Goal: Information Seeking & Learning: Learn about a topic

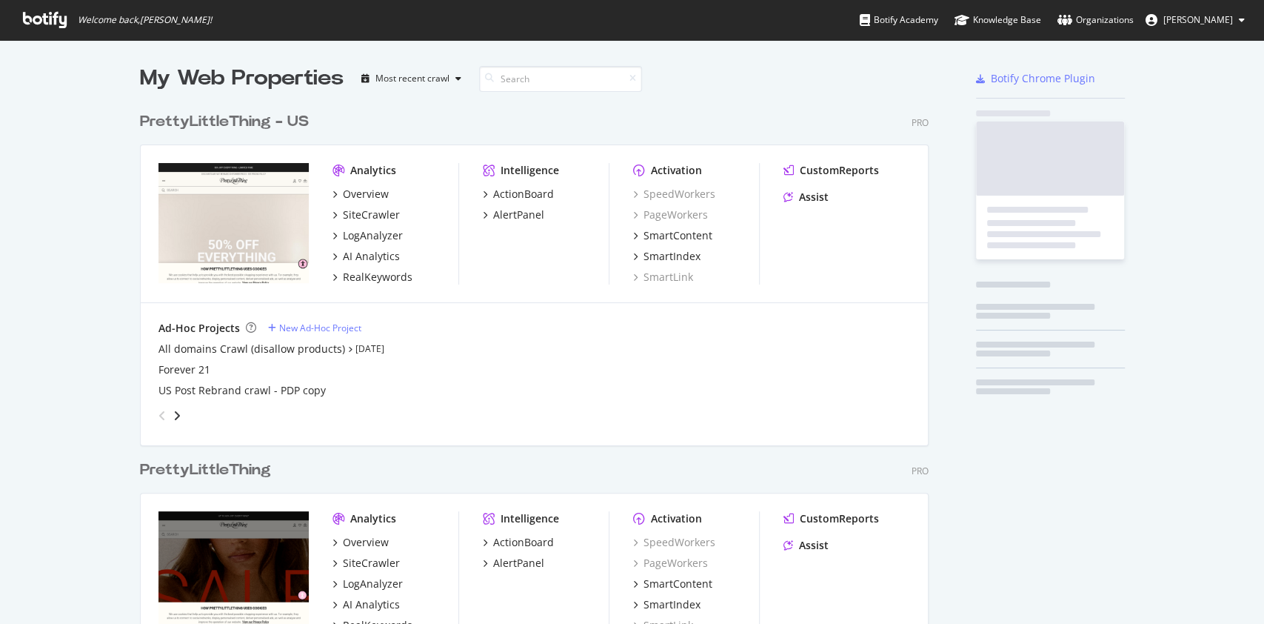
scroll to position [681, 785]
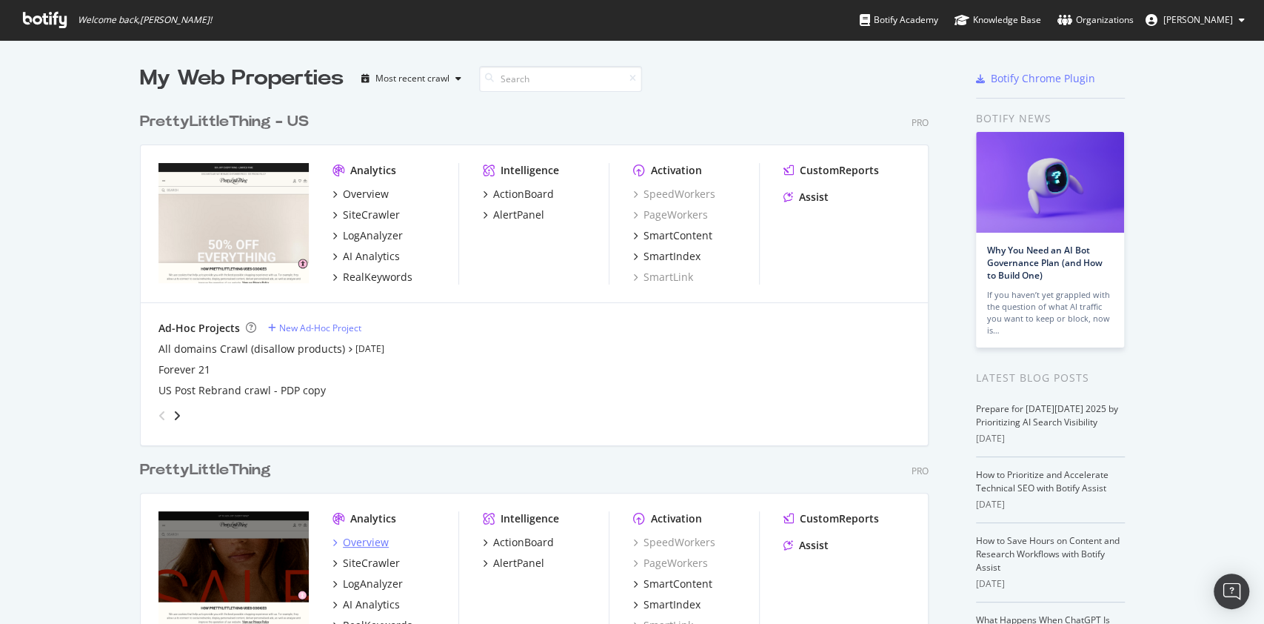
click at [352, 537] on div "Overview" at bounding box center [366, 542] width 46 height 15
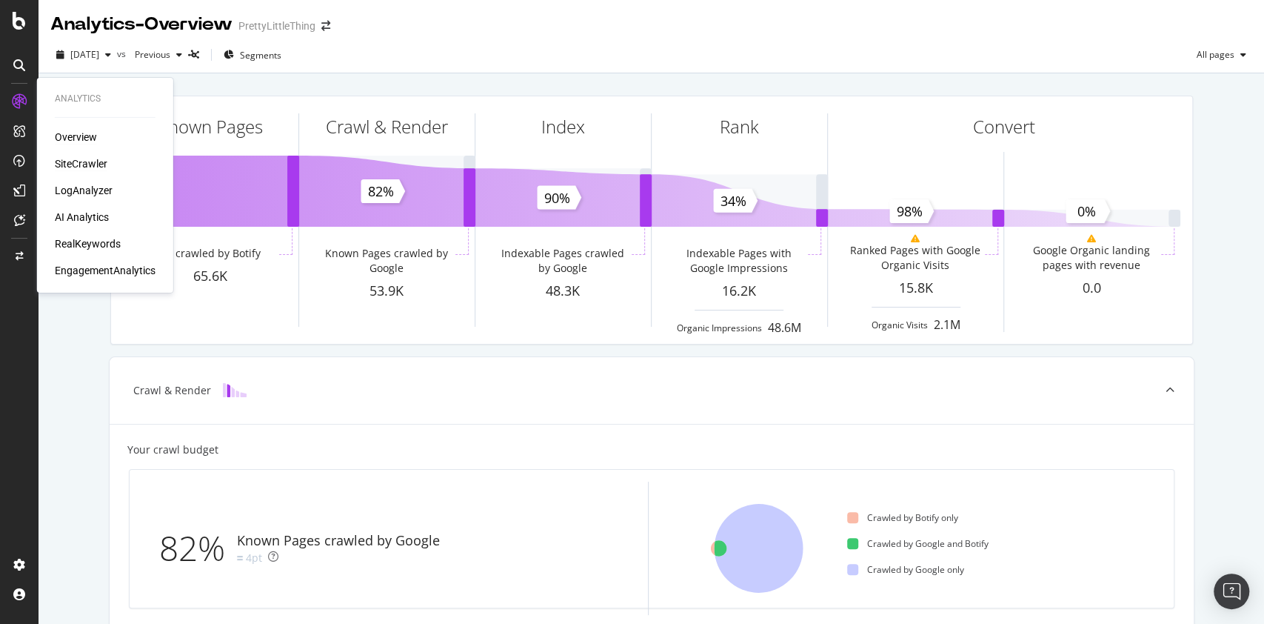
click at [87, 169] on div "SiteCrawler" at bounding box center [81, 163] width 53 height 15
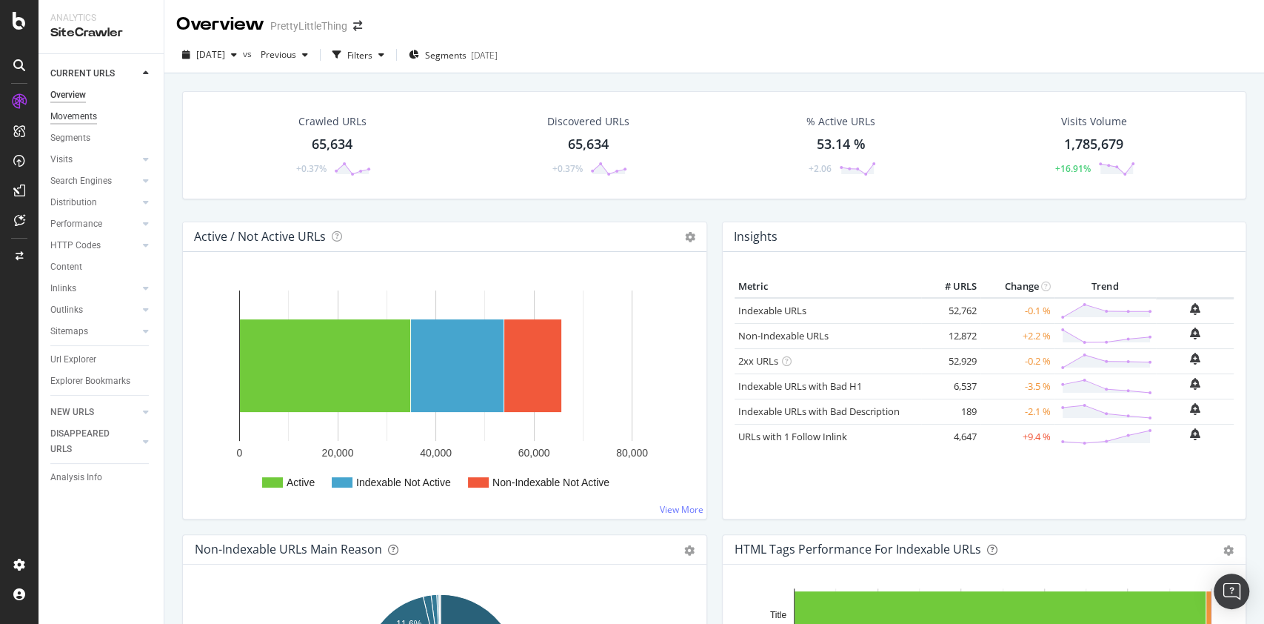
click at [77, 113] on div "Movements" at bounding box center [73, 117] width 47 height 16
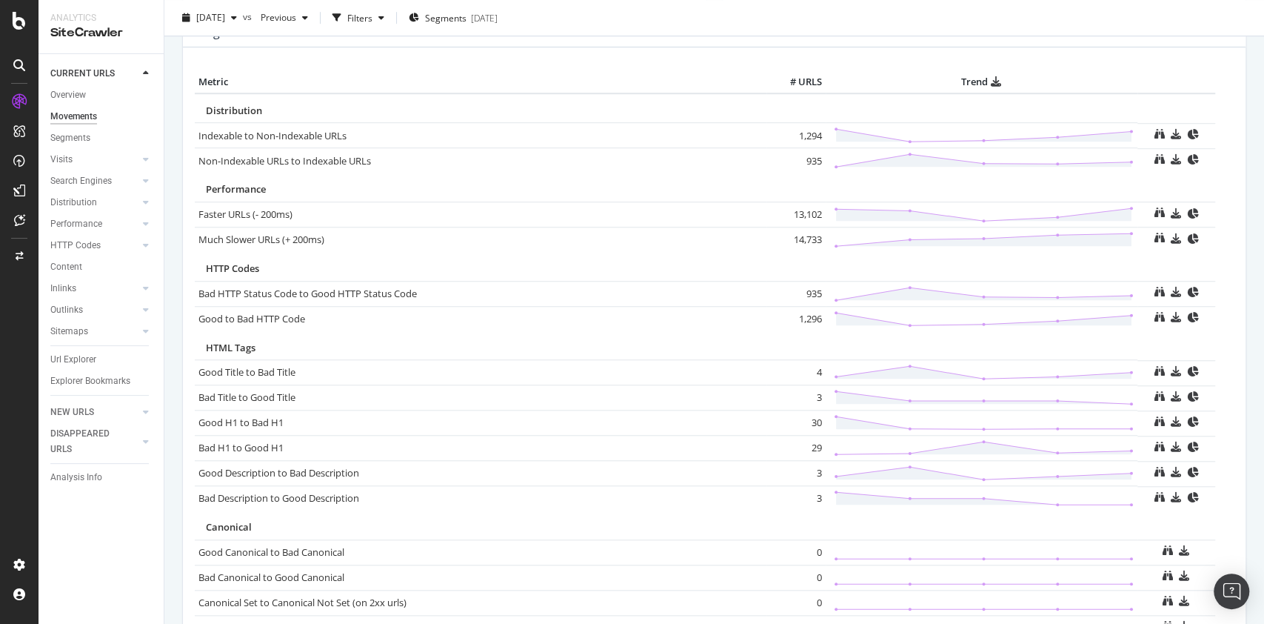
scroll to position [702, 0]
click at [144, 178] on icon at bounding box center [146, 180] width 6 height 9
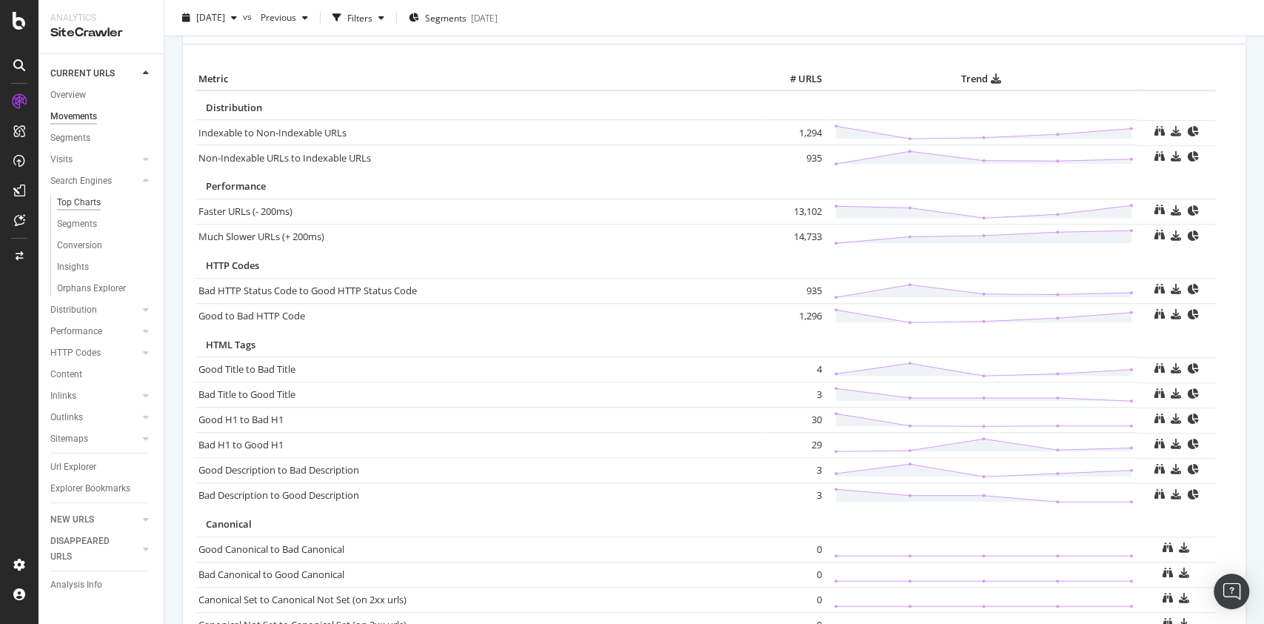
click at [79, 204] on div "Top Charts" at bounding box center [79, 203] width 44 height 16
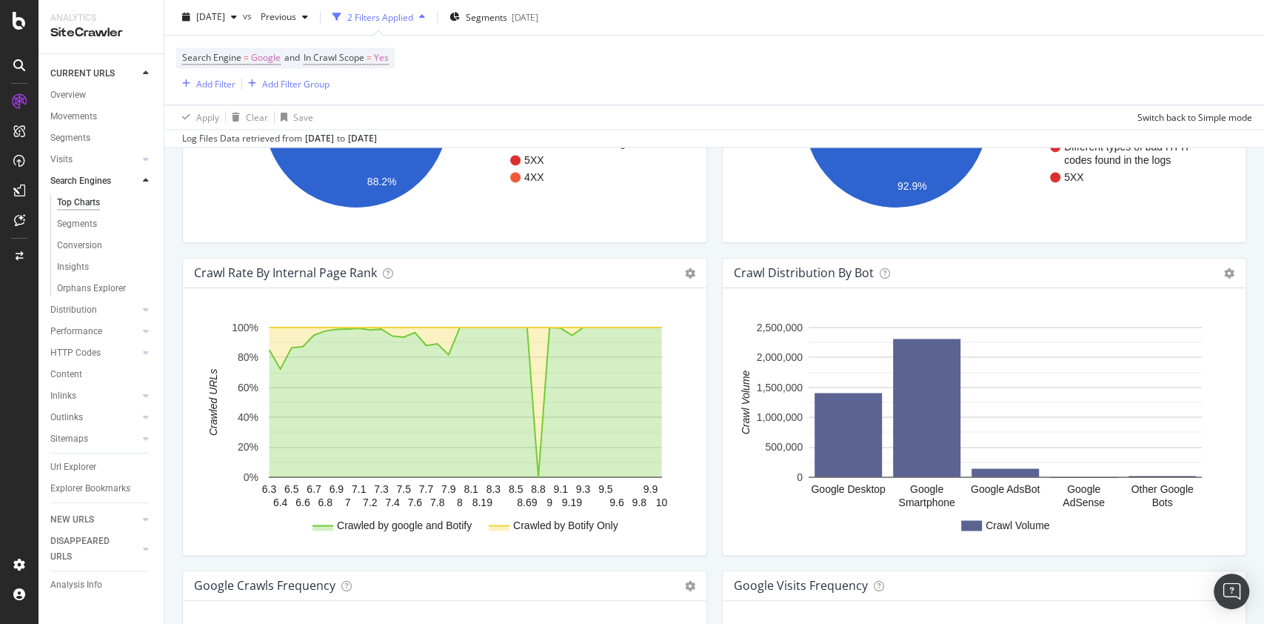
scroll to position [1723, 0]
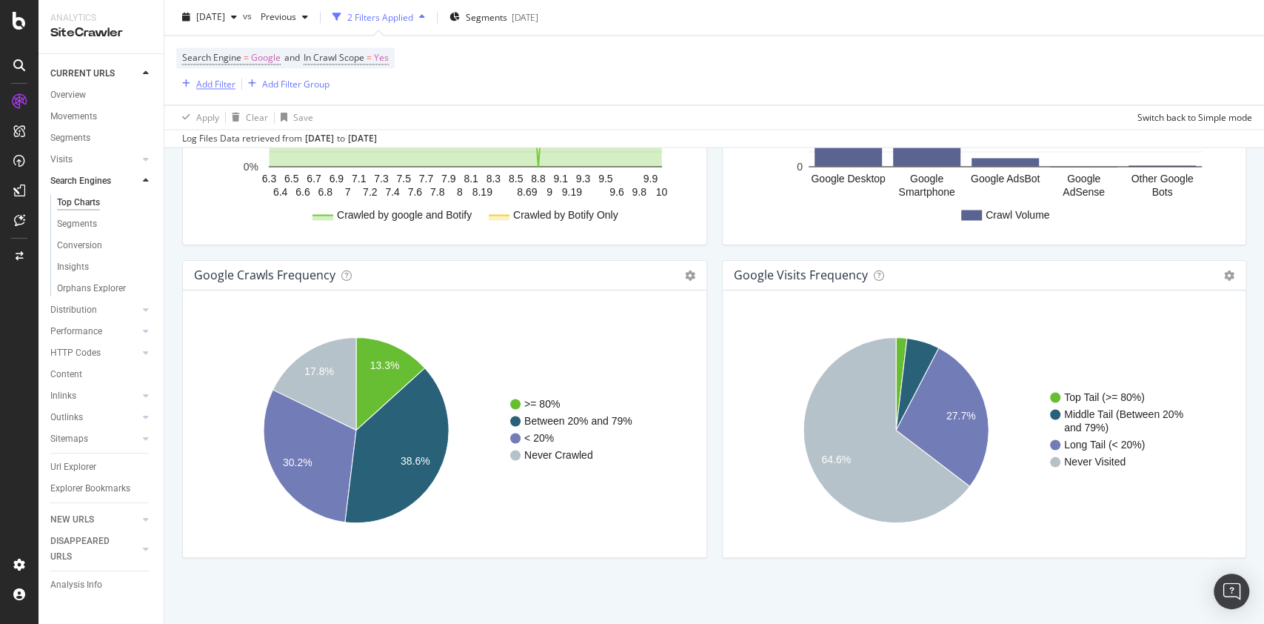
click at [202, 86] on div "Add Filter" at bounding box center [215, 84] width 39 height 13
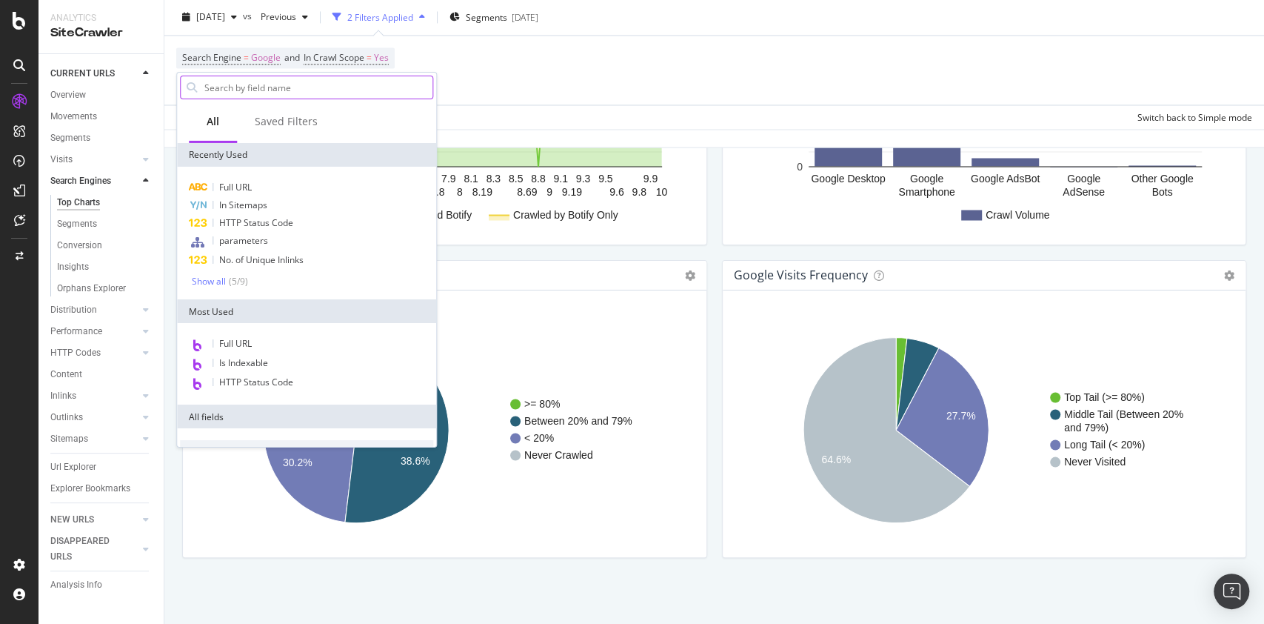
click at [384, 92] on input "text" at bounding box center [318, 87] width 230 height 22
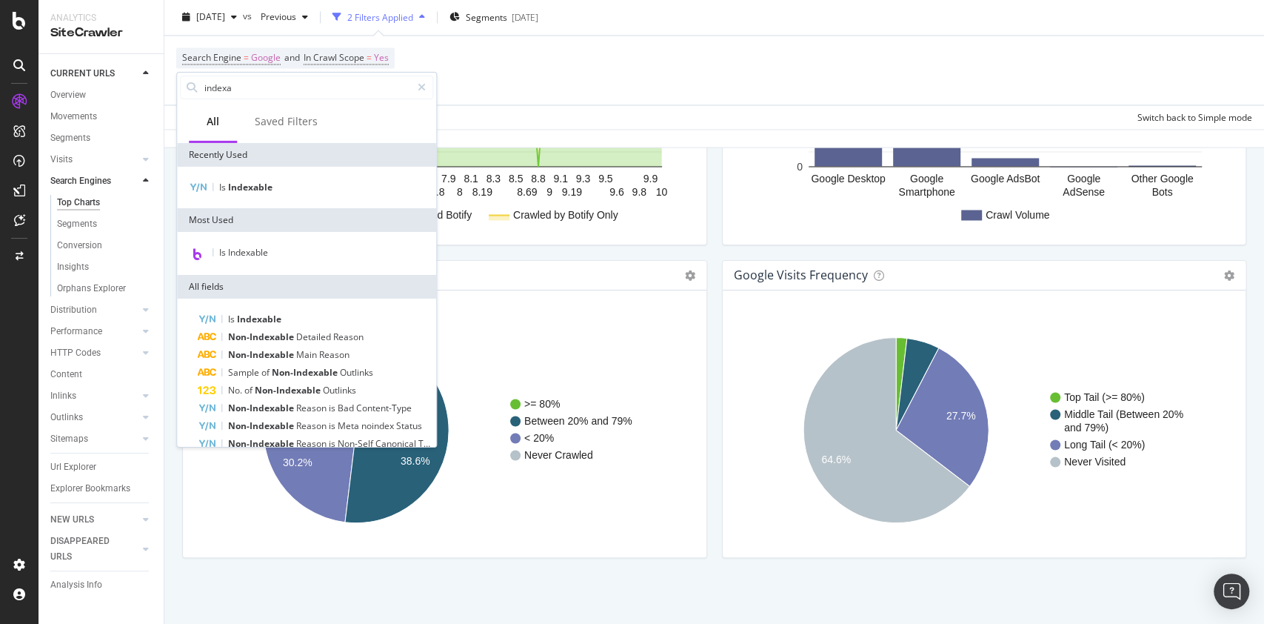
type input "indexa"
click at [250, 177] on div "Is Indexable" at bounding box center [306, 187] width 259 height 41
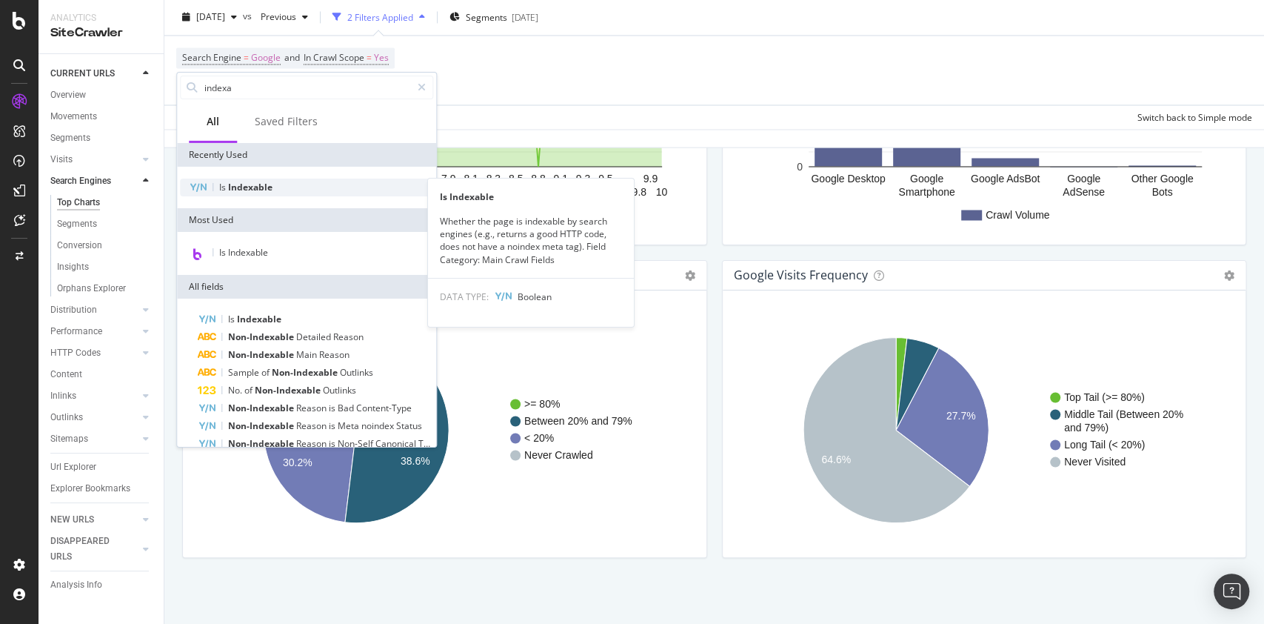
click at [247, 186] on span "Indexable" at bounding box center [250, 187] width 44 height 13
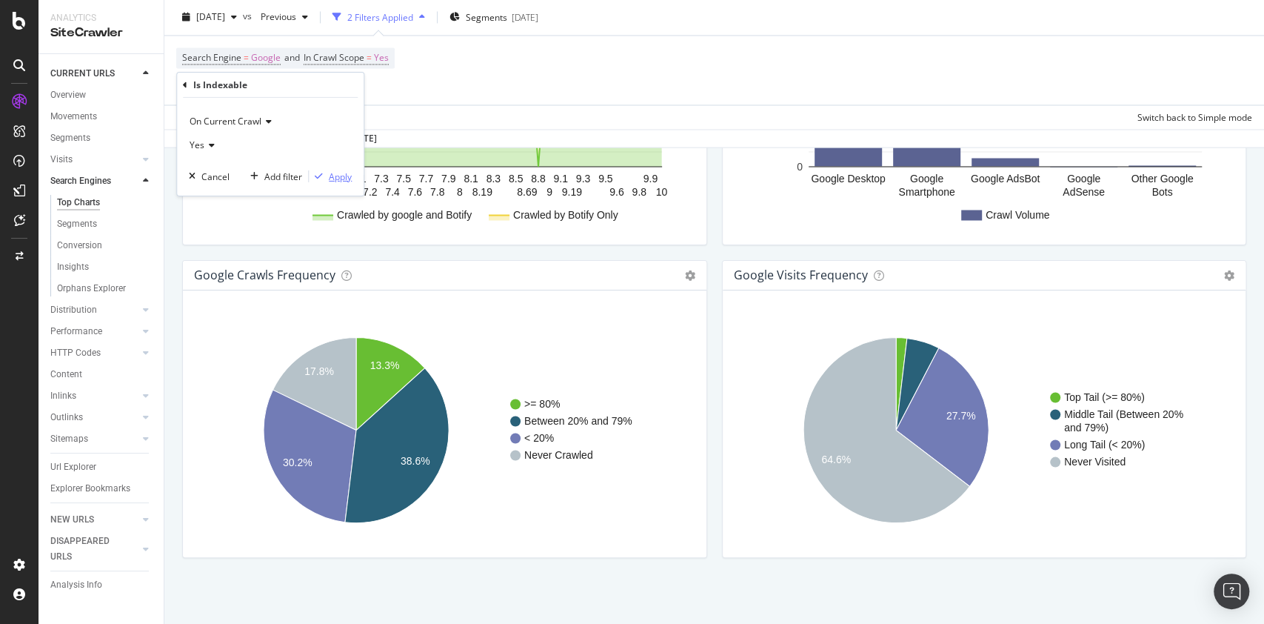
click at [342, 173] on div "Apply" at bounding box center [340, 176] width 23 height 13
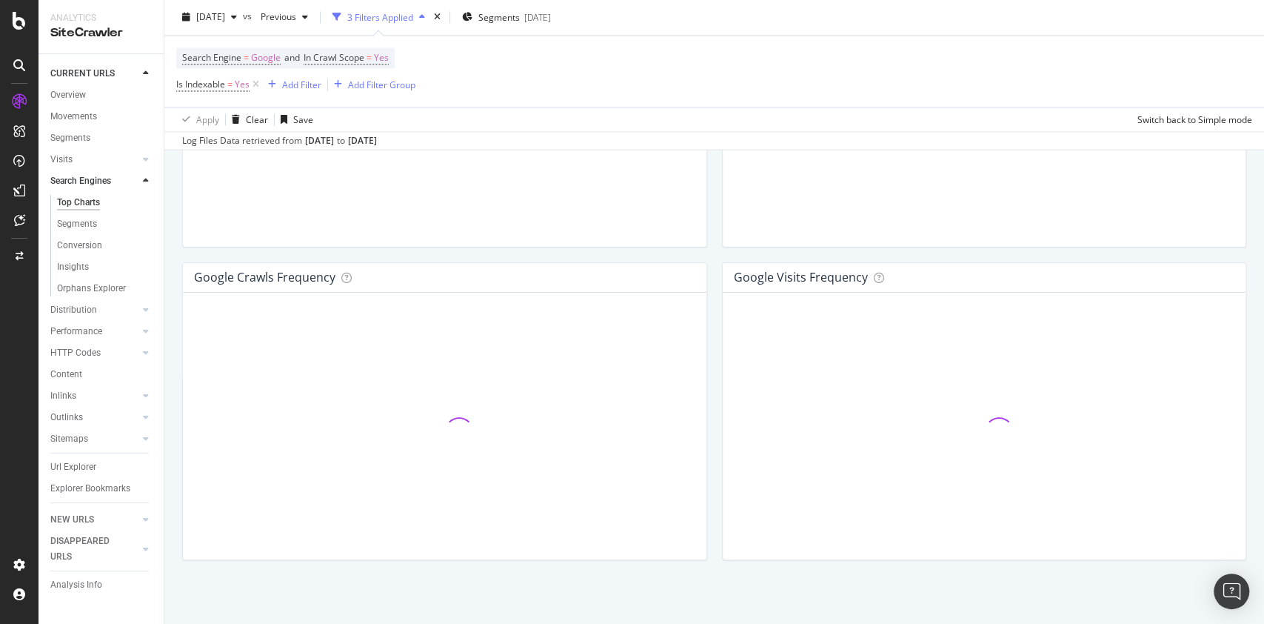
scroll to position [1725, 0]
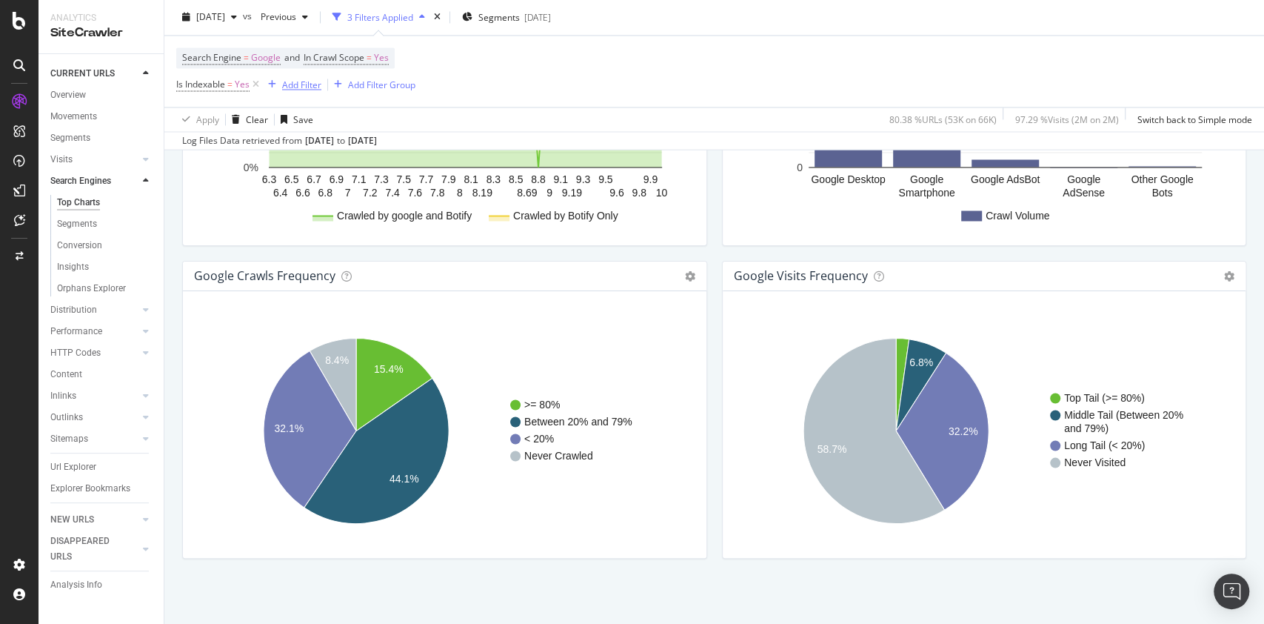
click at [298, 81] on div "Add Filter" at bounding box center [301, 85] width 39 height 13
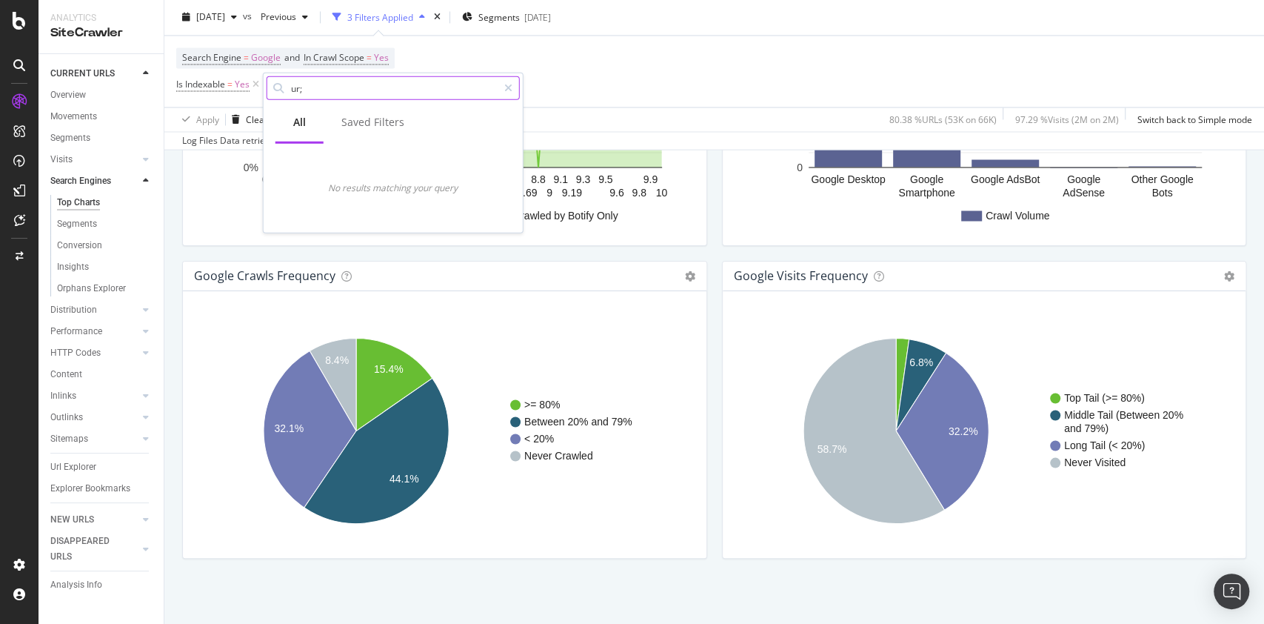
click at [410, 87] on input "ur;" at bounding box center [394, 88] width 208 height 22
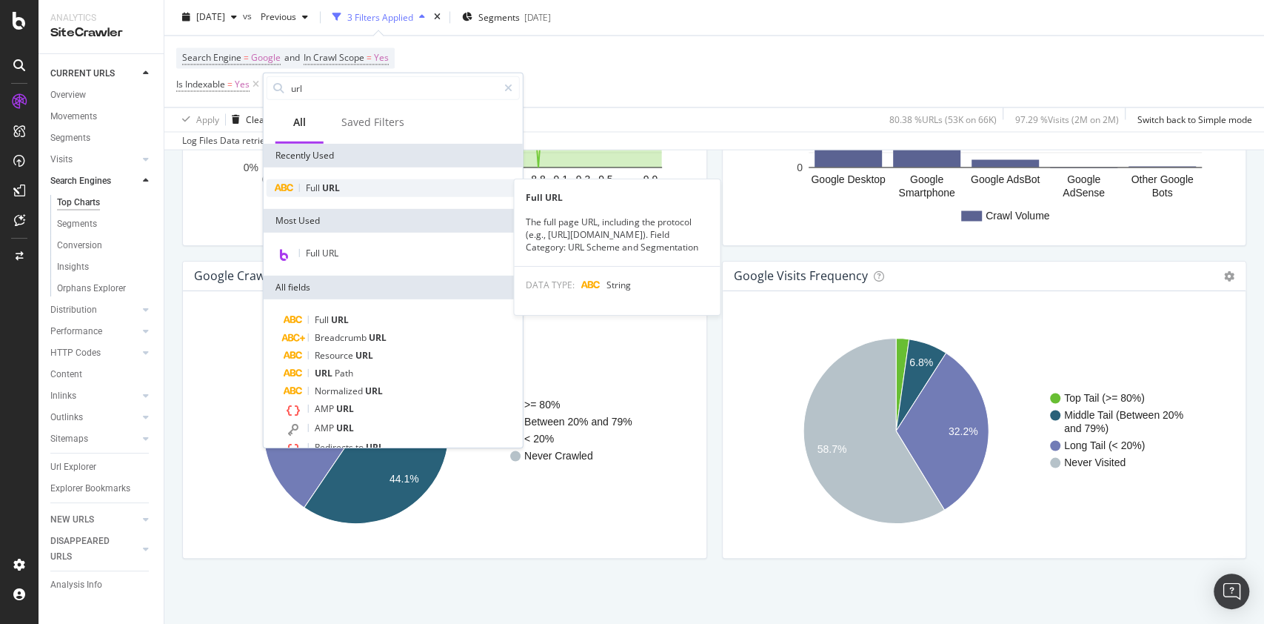
type input "url"
click at [322, 184] on span "URL" at bounding box center [331, 187] width 18 height 13
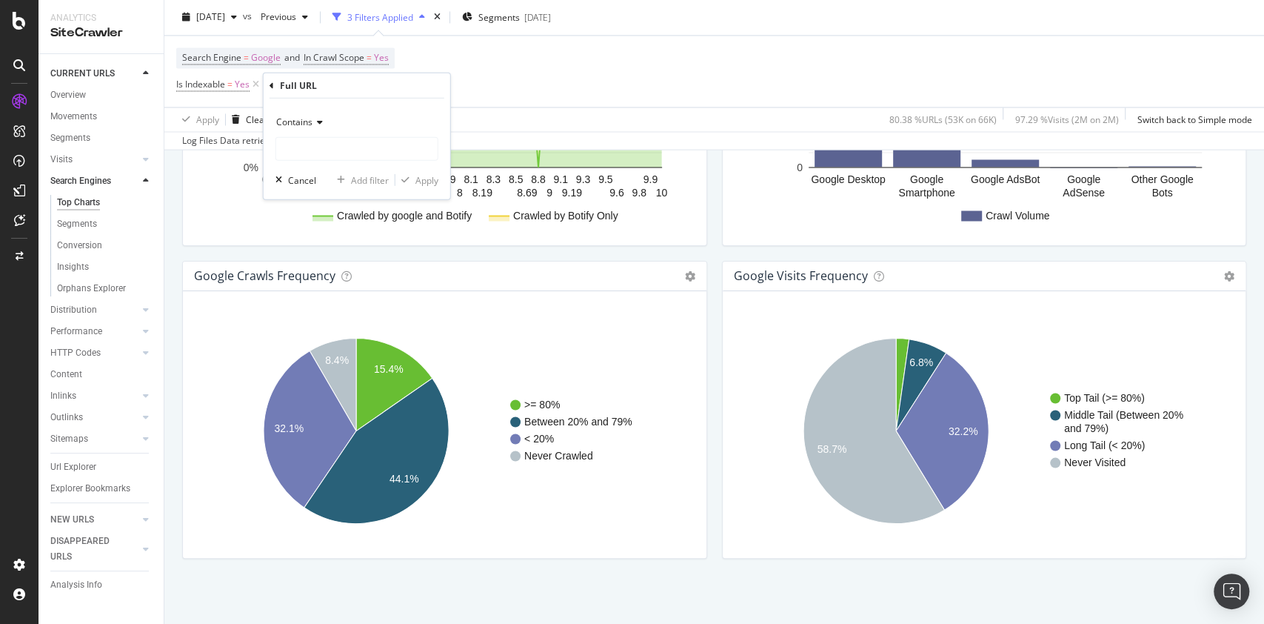
click at [313, 122] on icon at bounding box center [318, 122] width 10 height 9
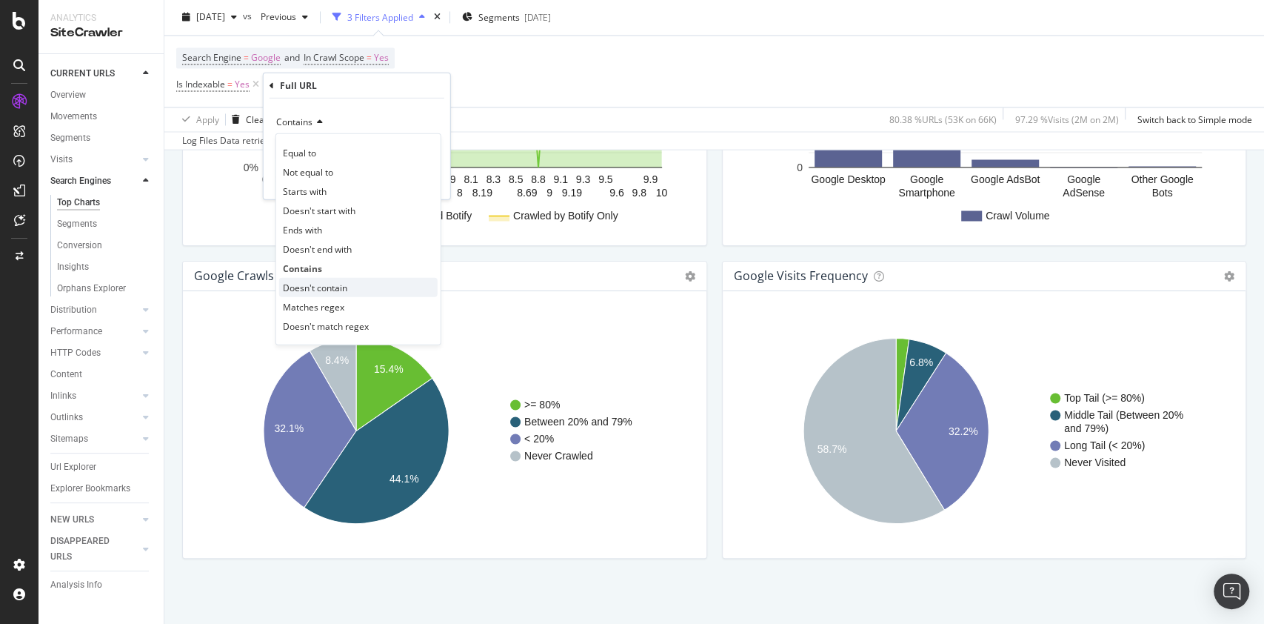
click at [327, 287] on span "Doesn't contain" at bounding box center [315, 287] width 64 height 13
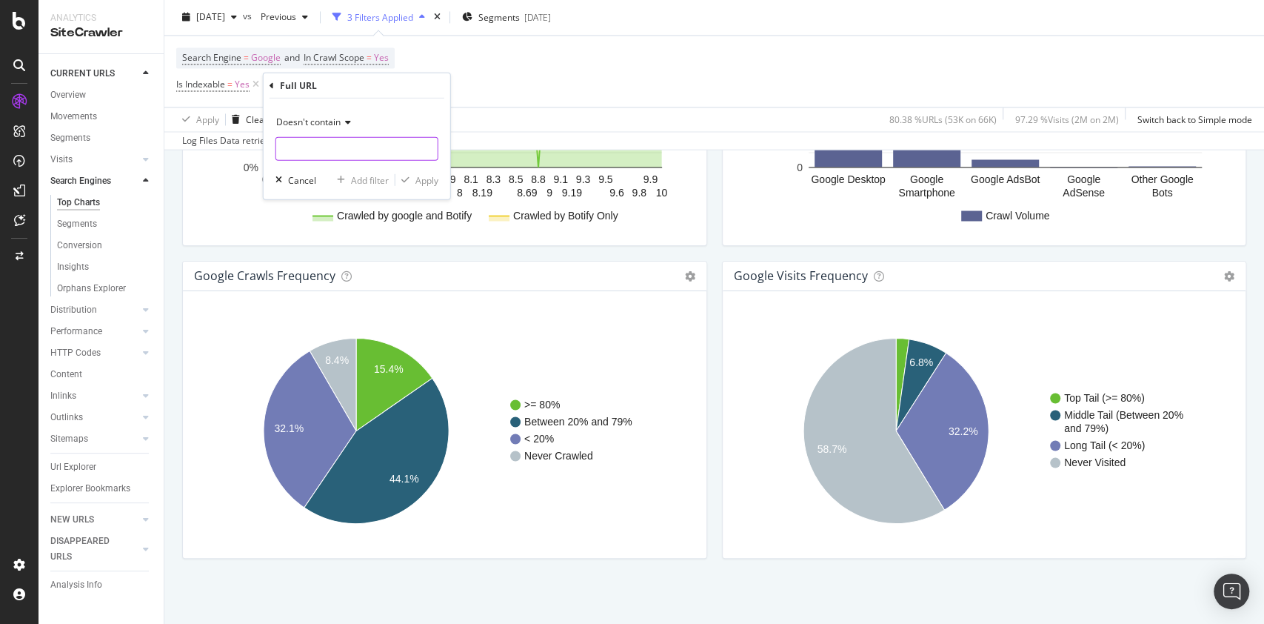
click at [279, 137] on input "text" at bounding box center [356, 149] width 161 height 24
type input "page"
click at [428, 178] on div "Apply" at bounding box center [426, 179] width 23 height 13
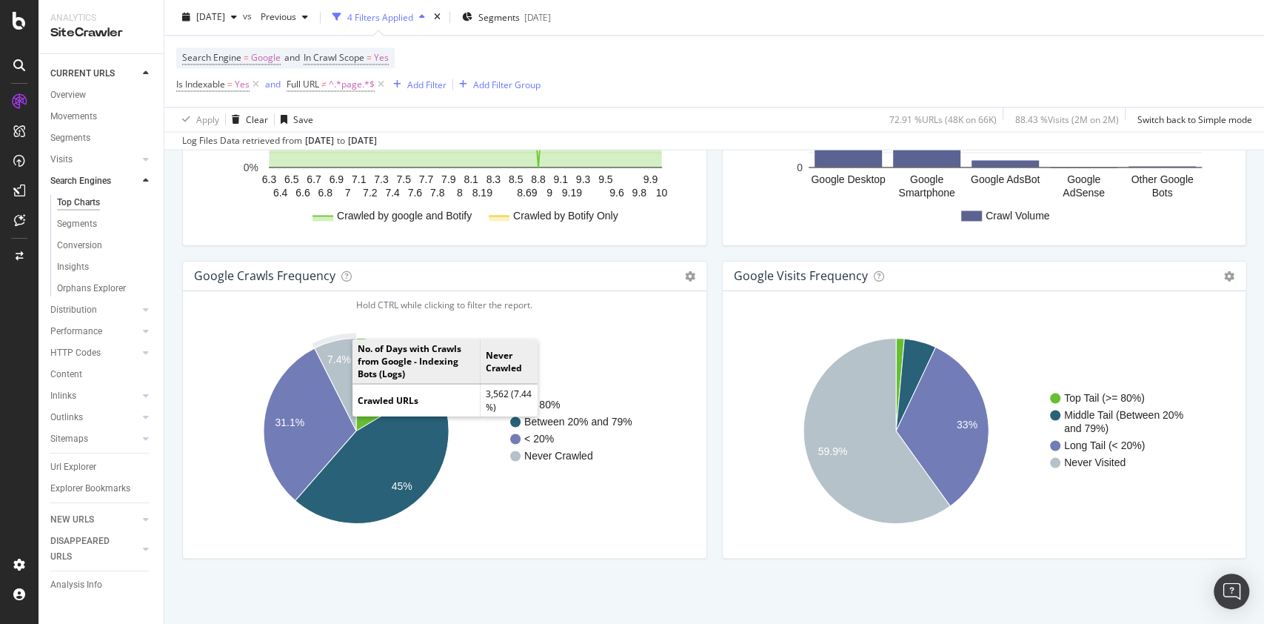
click at [338, 372] on icon "A chart." at bounding box center [335, 384] width 41 height 93
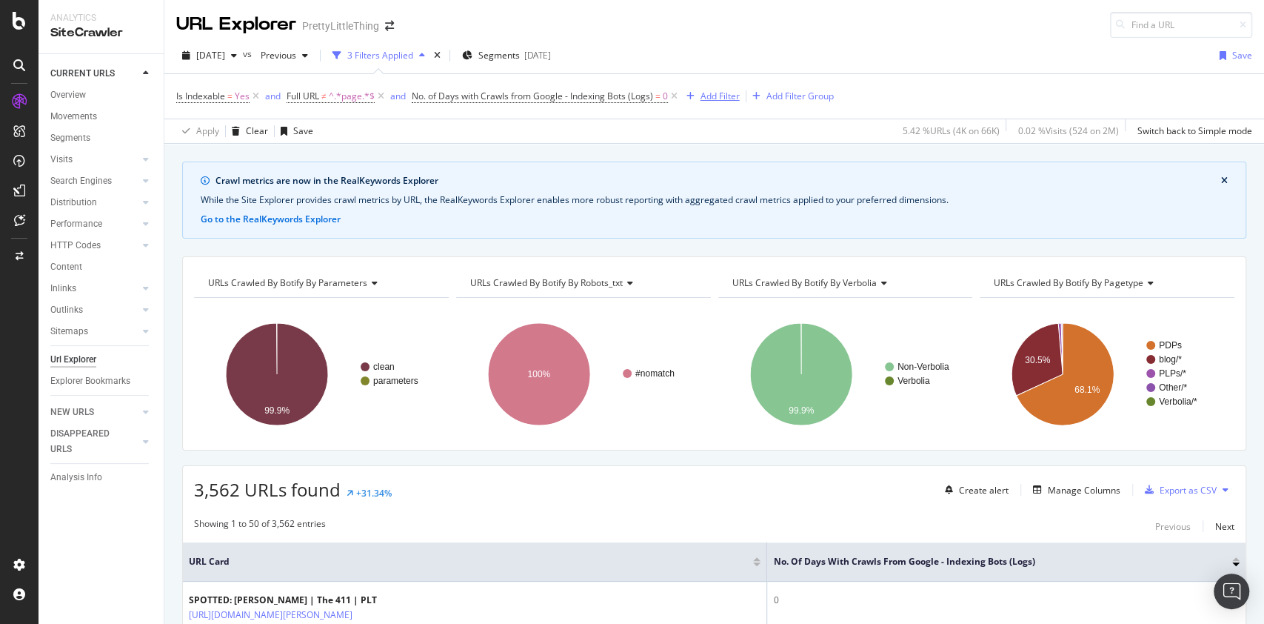
click at [703, 101] on div "Add Filter" at bounding box center [720, 96] width 39 height 13
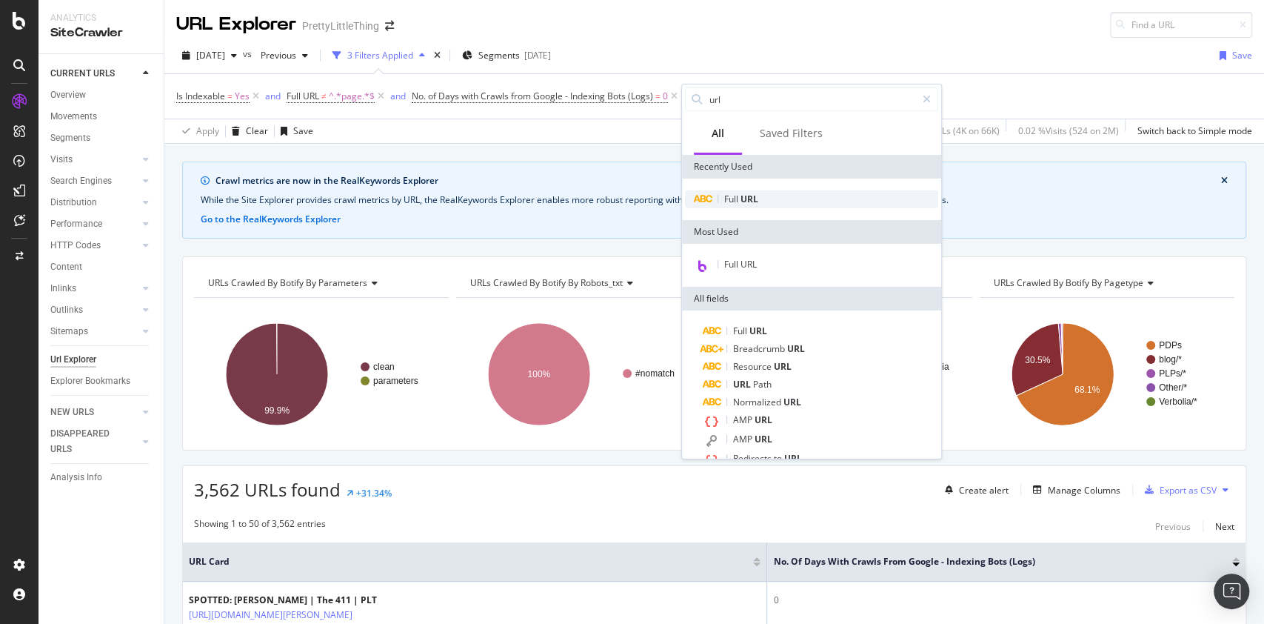
click at [750, 193] on span "URL" at bounding box center [750, 199] width 18 height 13
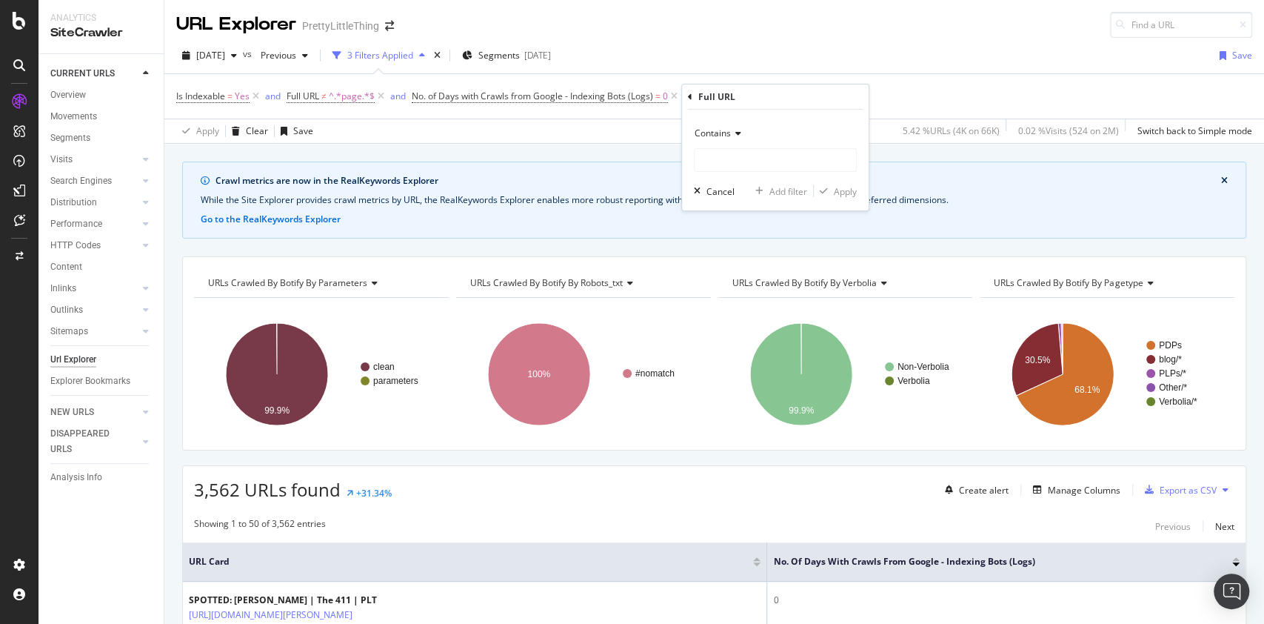
click at [704, 130] on span "Contains" at bounding box center [713, 133] width 36 height 13
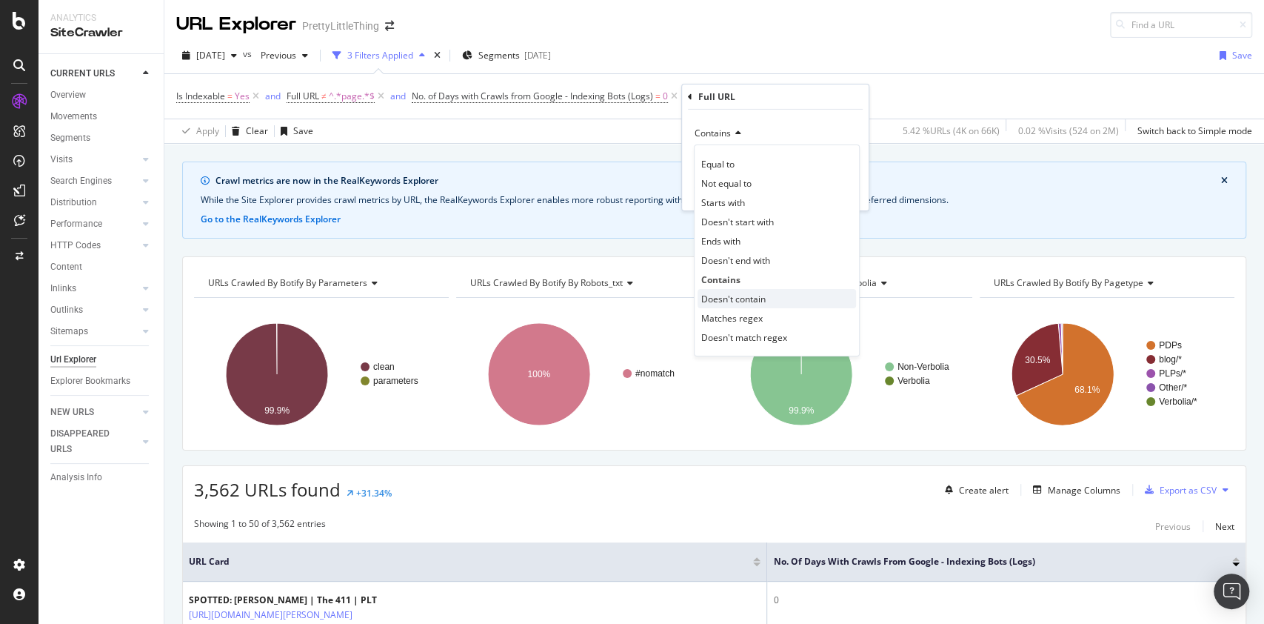
click at [729, 298] on span "Doesn't contain" at bounding box center [733, 298] width 64 height 13
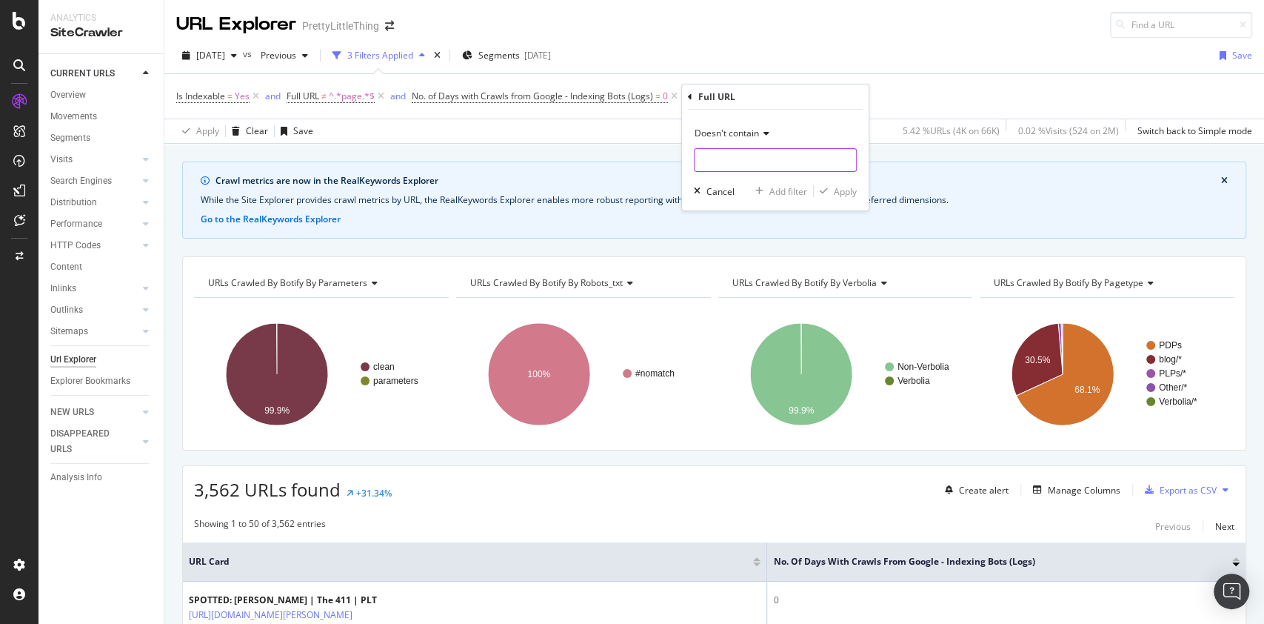
click at [752, 167] on input "text" at bounding box center [775, 160] width 161 height 24
type input "a"
type input "/amp/"
click at [850, 189] on div "Apply" at bounding box center [845, 190] width 23 height 13
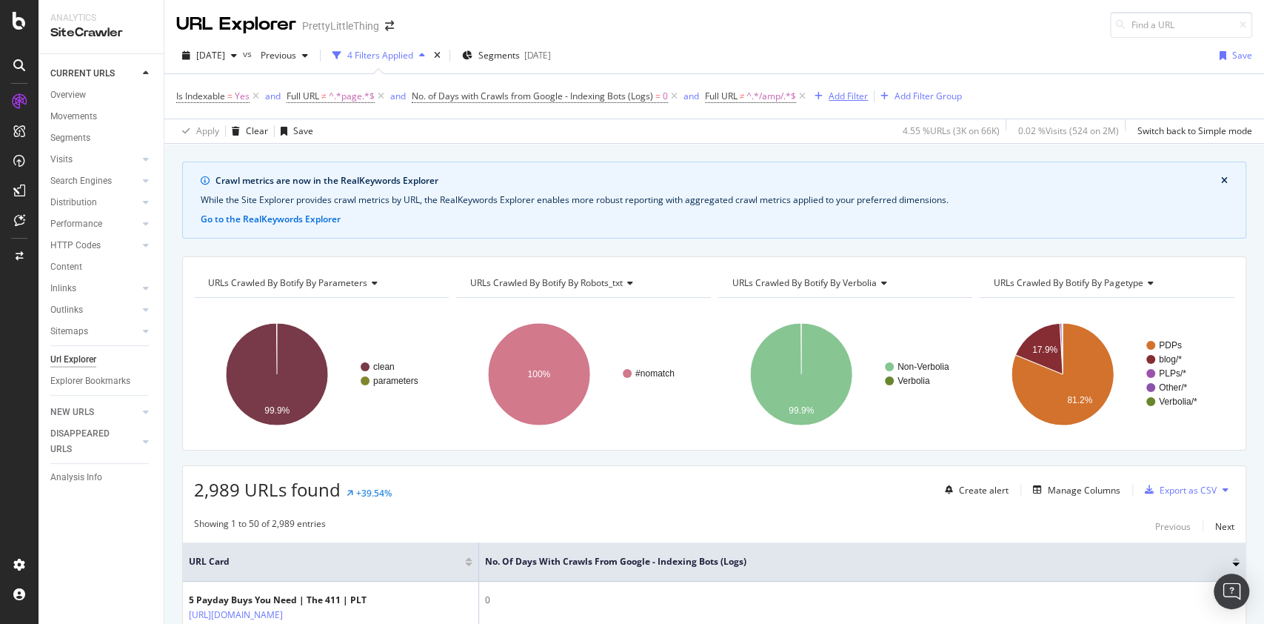
click at [855, 90] on div "Add Filter" at bounding box center [848, 96] width 39 height 13
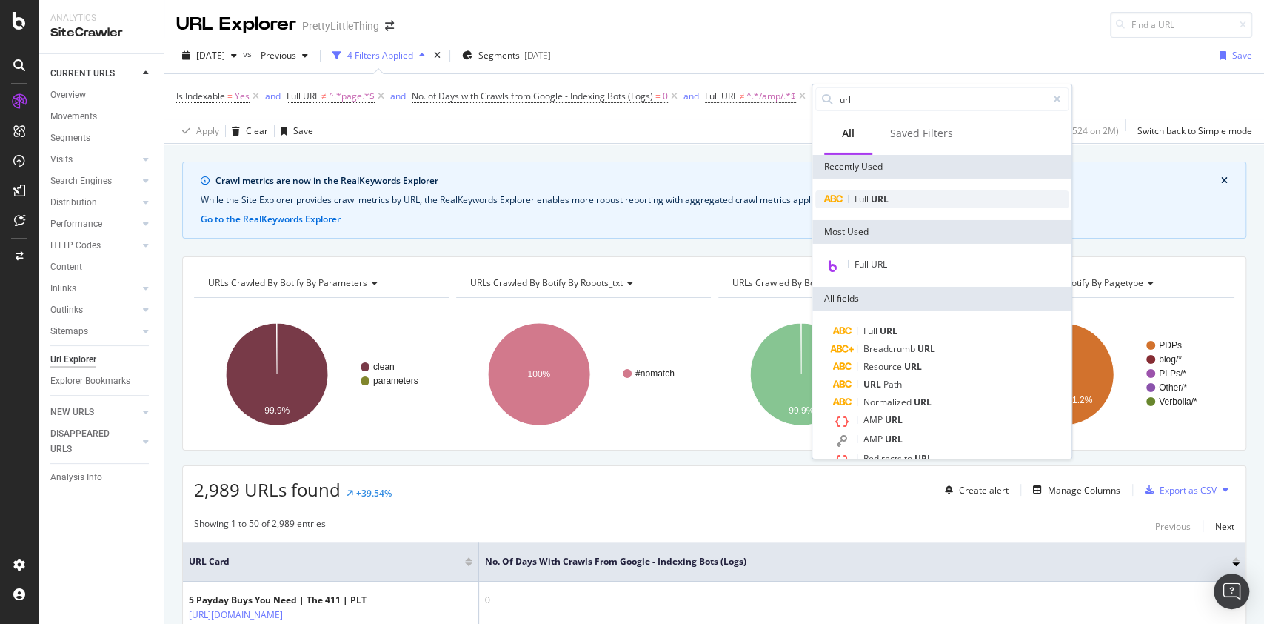
click at [891, 198] on div "Full URL" at bounding box center [941, 199] width 253 height 18
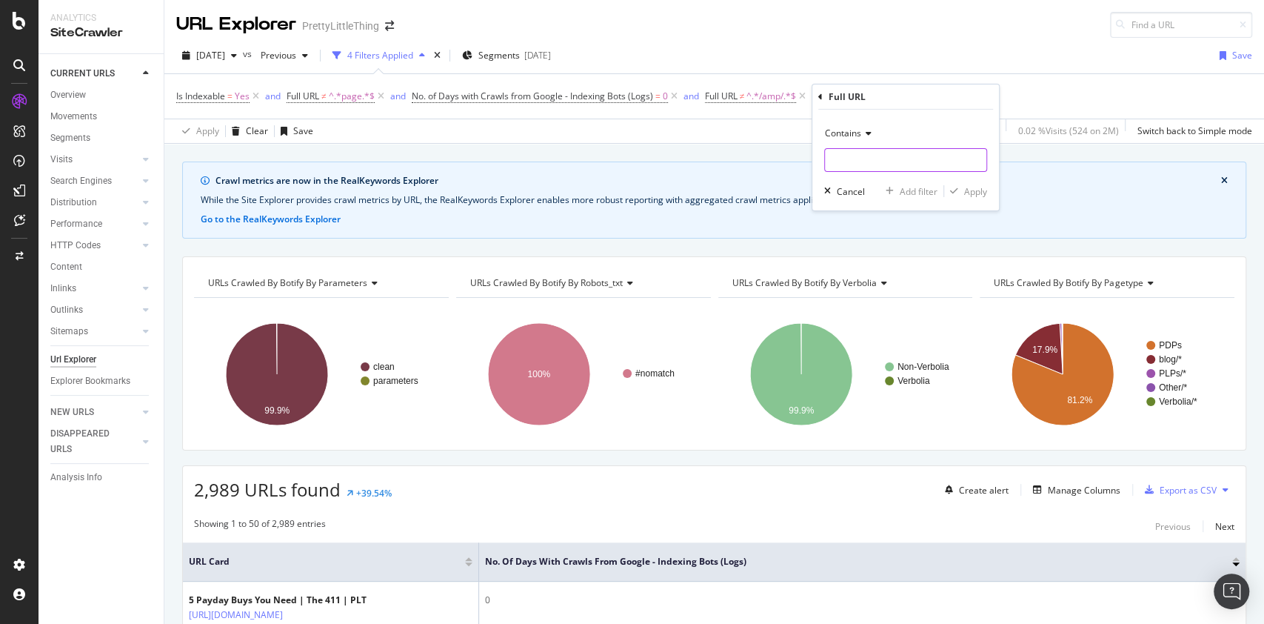
click at [855, 153] on input "text" at bounding box center [905, 160] width 161 height 24
click at [861, 135] on icon at bounding box center [866, 133] width 10 height 9
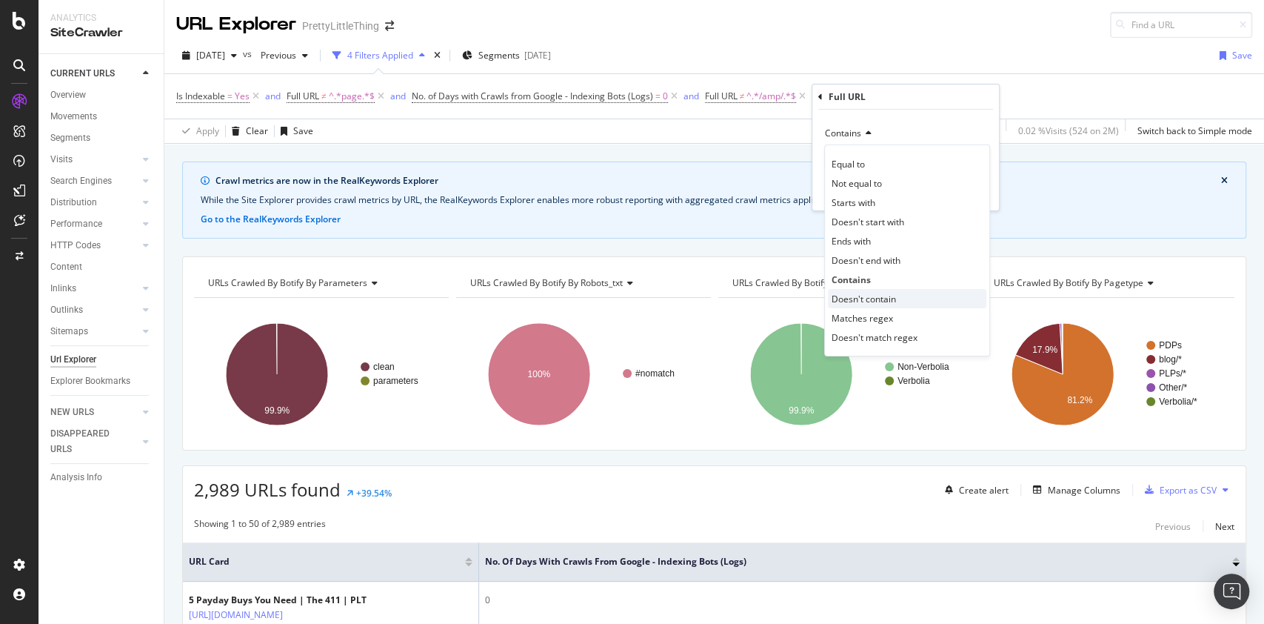
click at [859, 290] on div "Doesn't contain" at bounding box center [907, 298] width 158 height 19
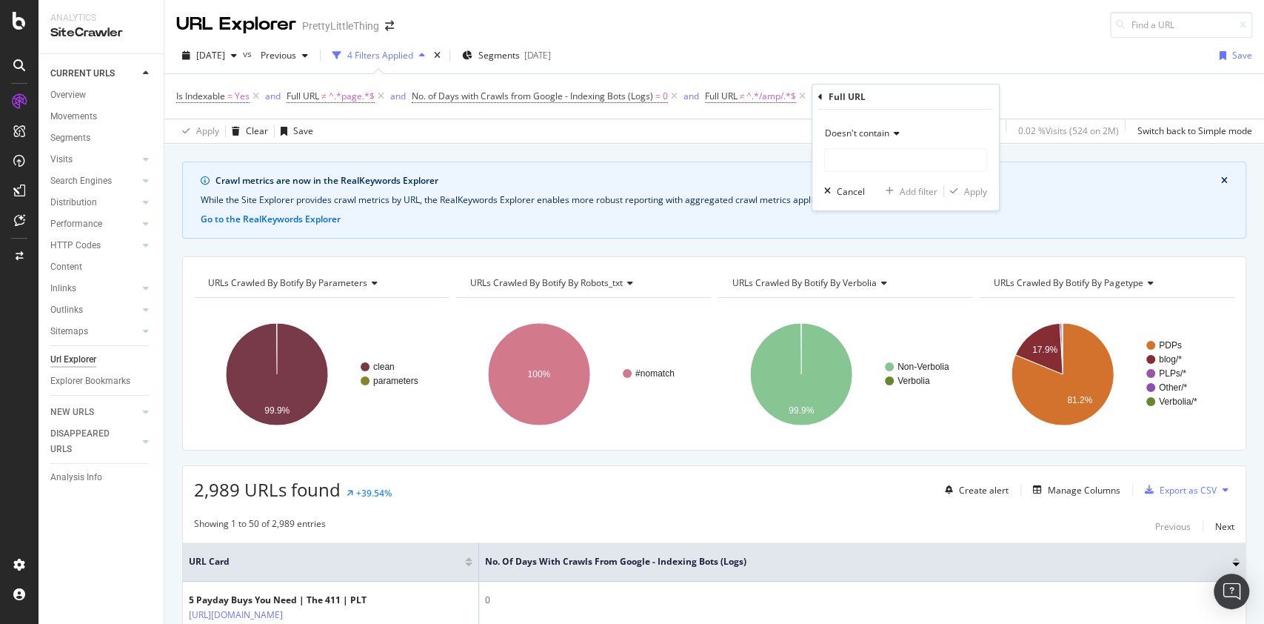
click at [855, 175] on div "Doesn't contain Cancel Add filter Apply" at bounding box center [905, 160] width 187 height 101
click at [851, 164] on input "text" at bounding box center [905, 160] width 161 height 24
type input "blog"
click at [969, 187] on div "Apply" at bounding box center [975, 190] width 23 height 13
